Goal: Information Seeking & Learning: Learn about a topic

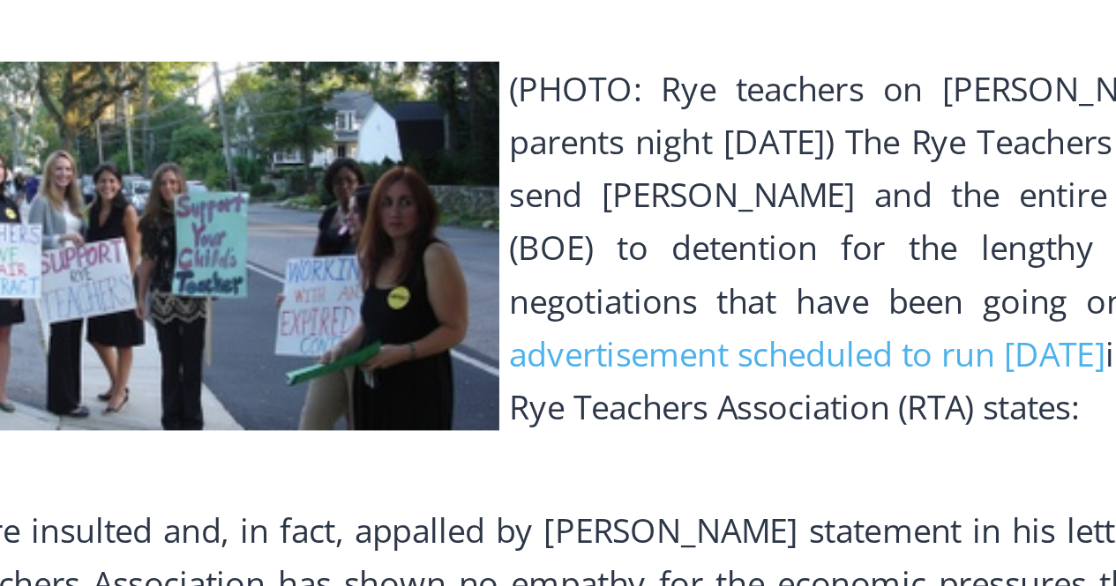
scroll to position [660, 0]
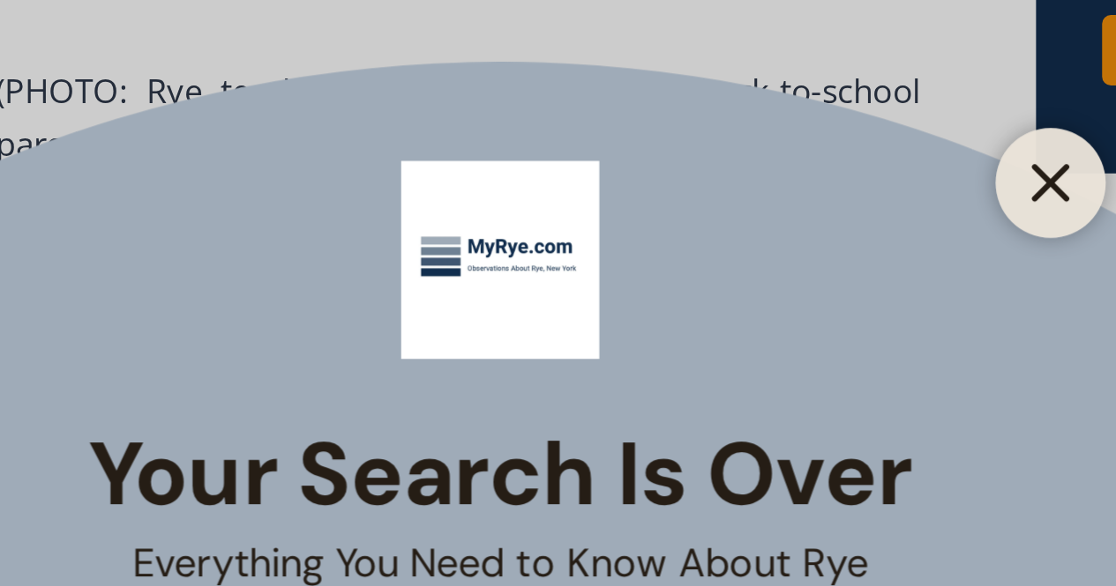
click at [776, 240] on line "Close" at bounding box center [778, 238] width 12 height 12
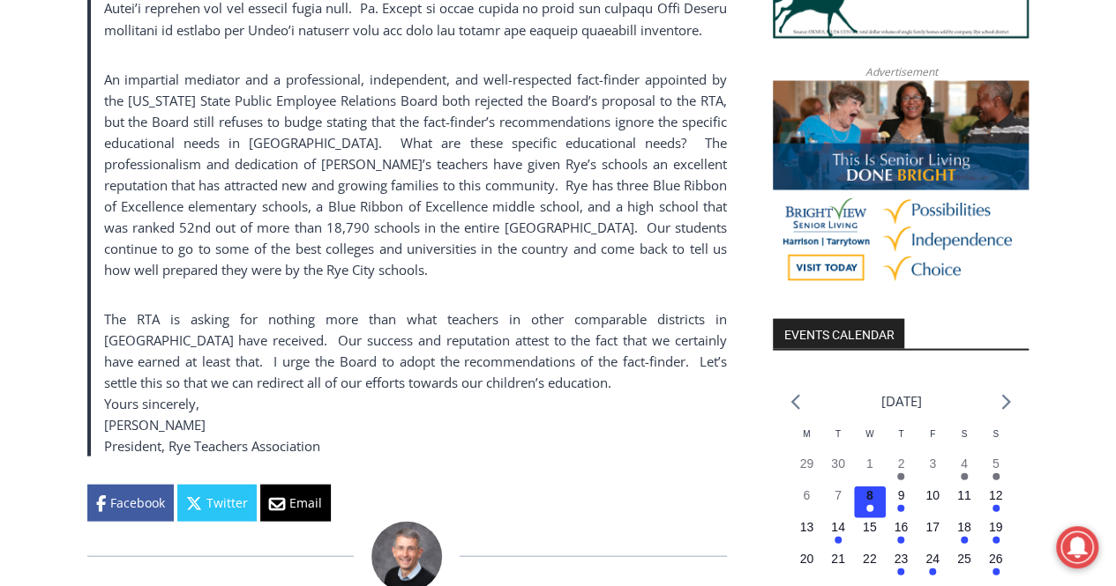
scroll to position [1644, 0]
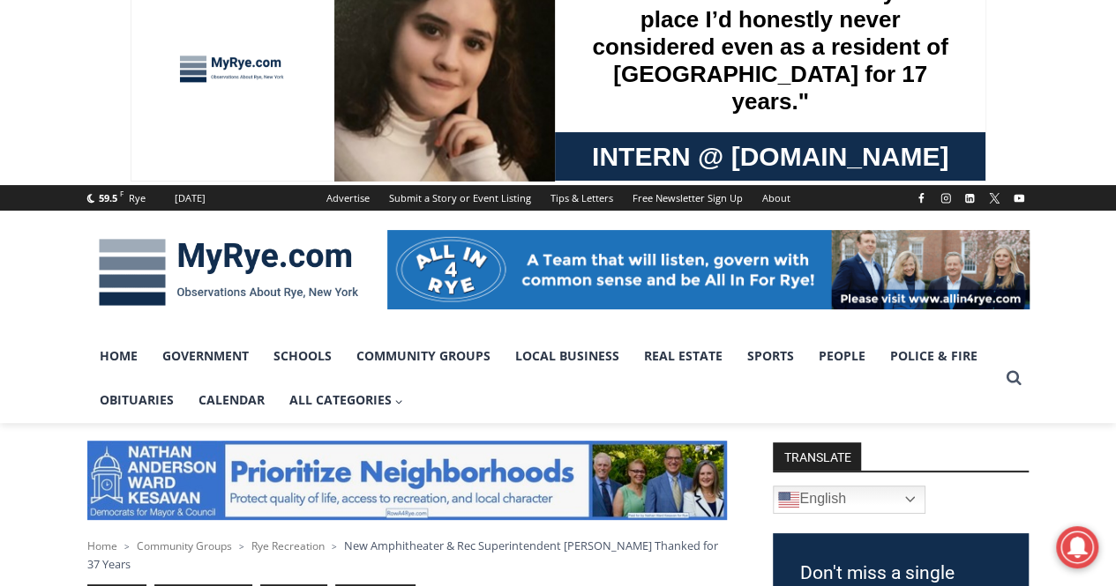
scroll to position [45, 0]
